Goal: Find specific page/section: Find specific page/section

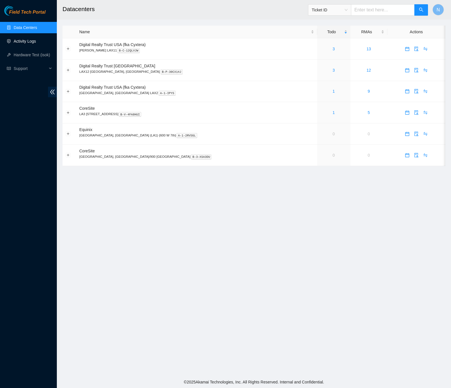
click at [19, 39] on link "Activity Logs" at bounding box center [25, 41] width 22 height 5
